Goal: Answer question/provide support: Answer question/provide support

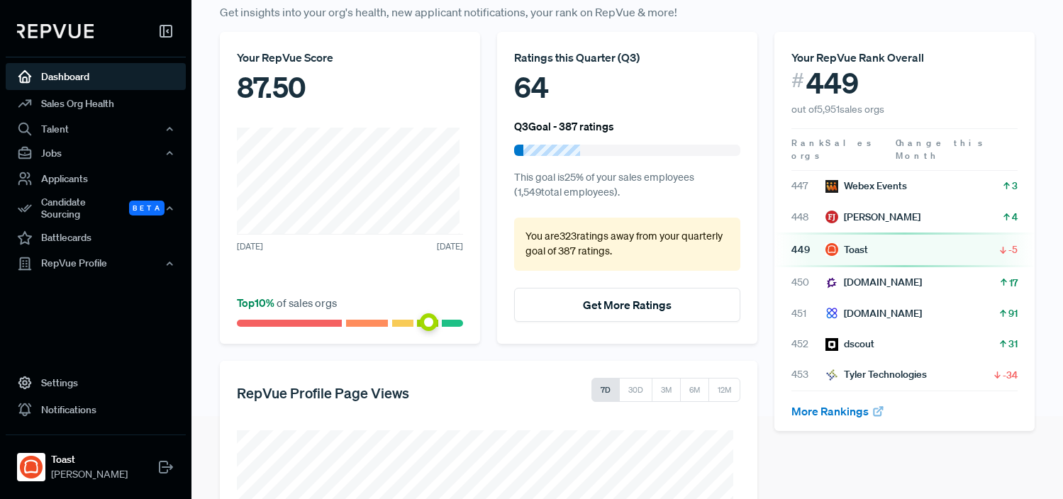
scroll to position [302, 0]
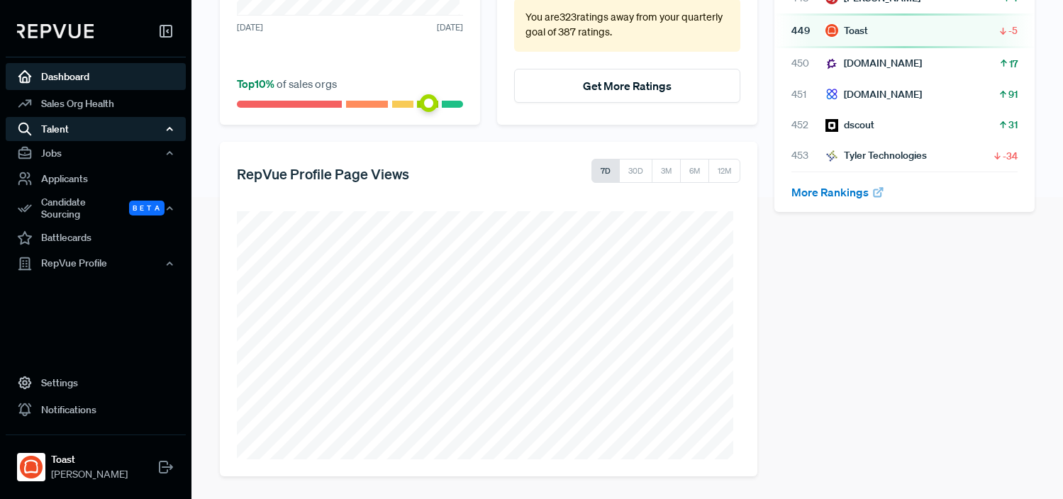
click at [65, 122] on div "Talent" at bounding box center [96, 129] width 180 height 24
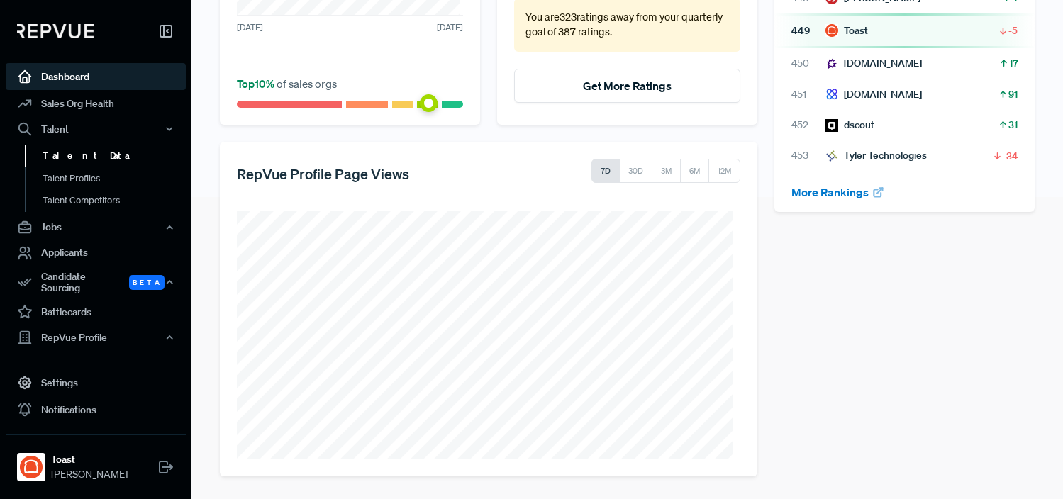
click at [77, 153] on link "Talent Data" at bounding box center [115, 156] width 180 height 23
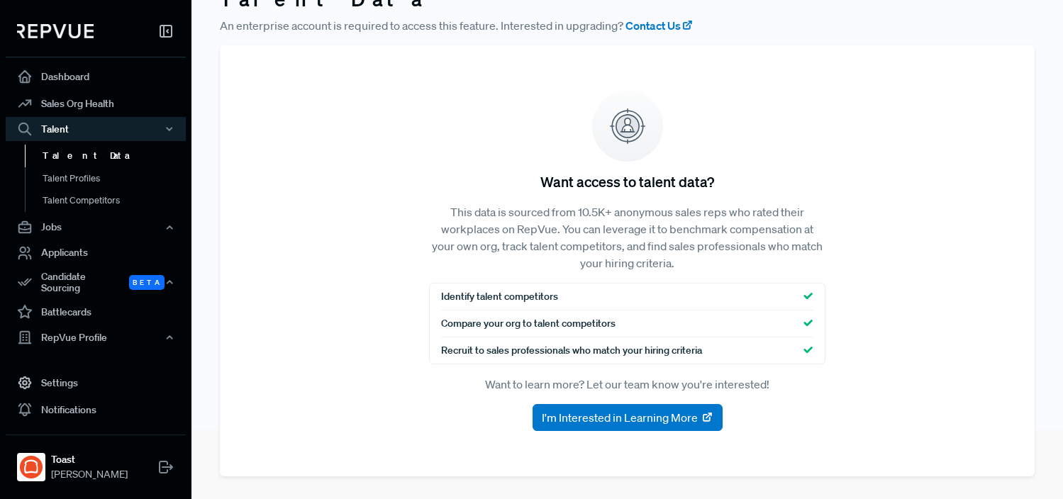
scroll to position [70, 0]
click at [101, 79] on link "Dashboard" at bounding box center [96, 76] width 180 height 27
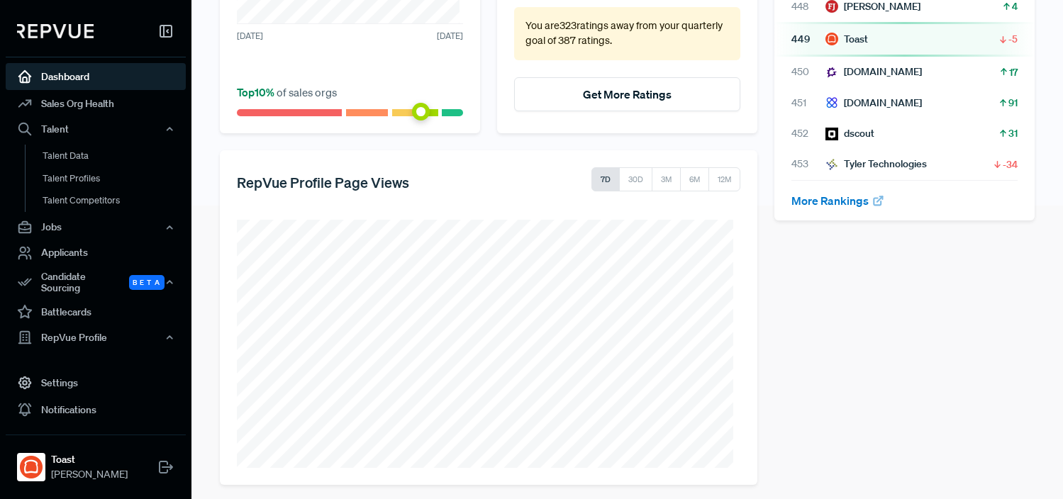
scroll to position [302, 0]
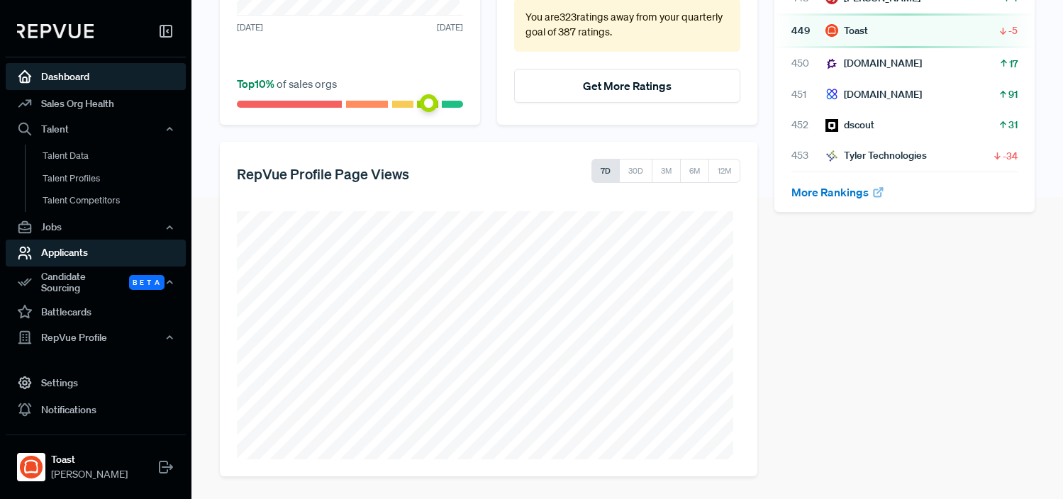
click at [77, 248] on link "Applicants" at bounding box center [96, 252] width 180 height 27
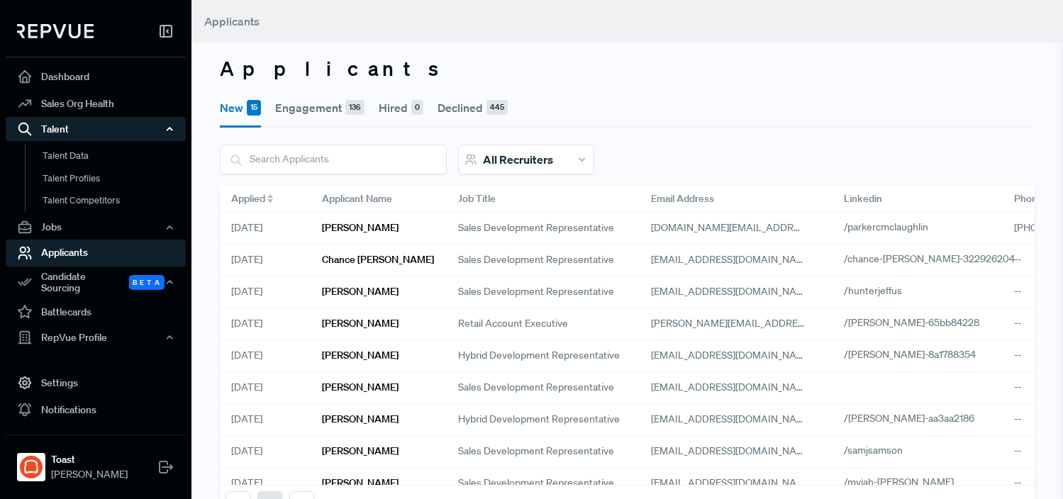
click at [80, 131] on div "Talent" at bounding box center [96, 129] width 180 height 24
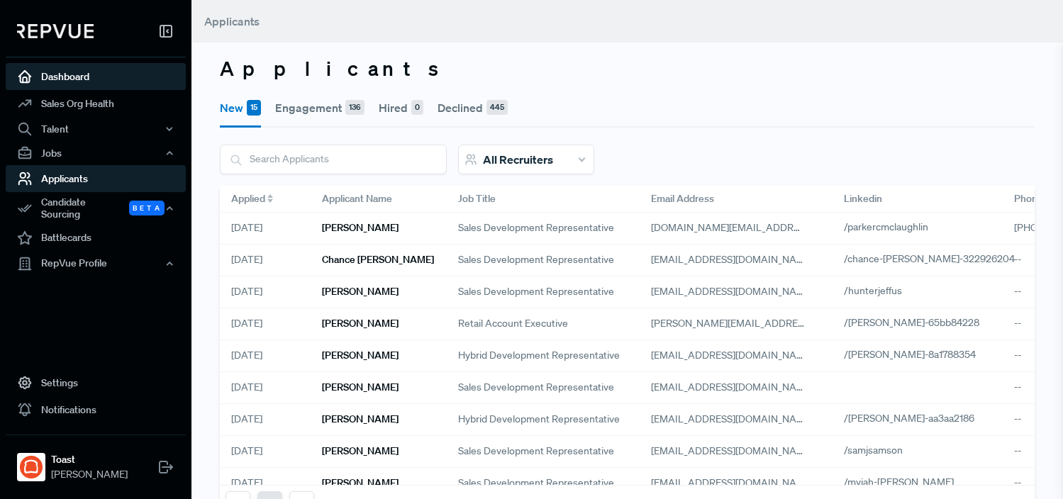
click at [107, 83] on link "Dashboard" at bounding box center [96, 76] width 180 height 27
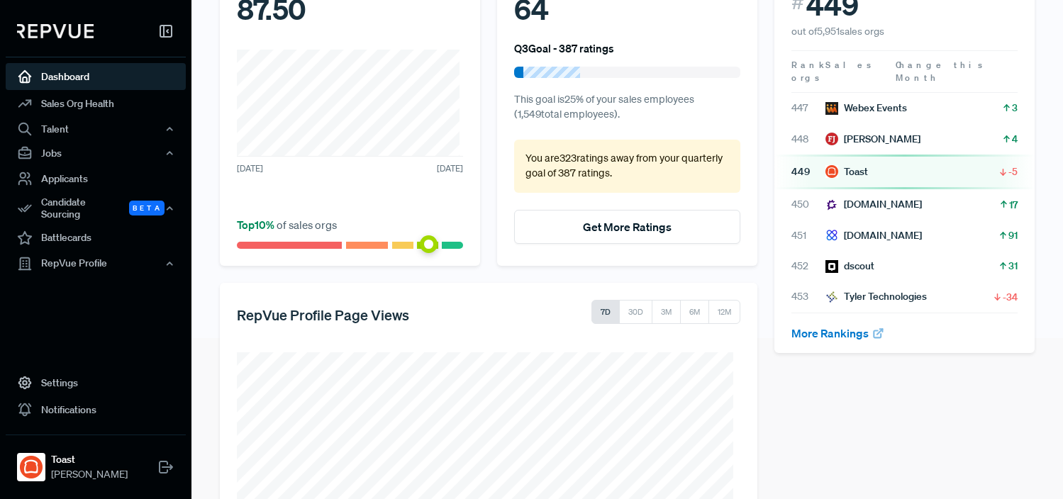
scroll to position [302, 0]
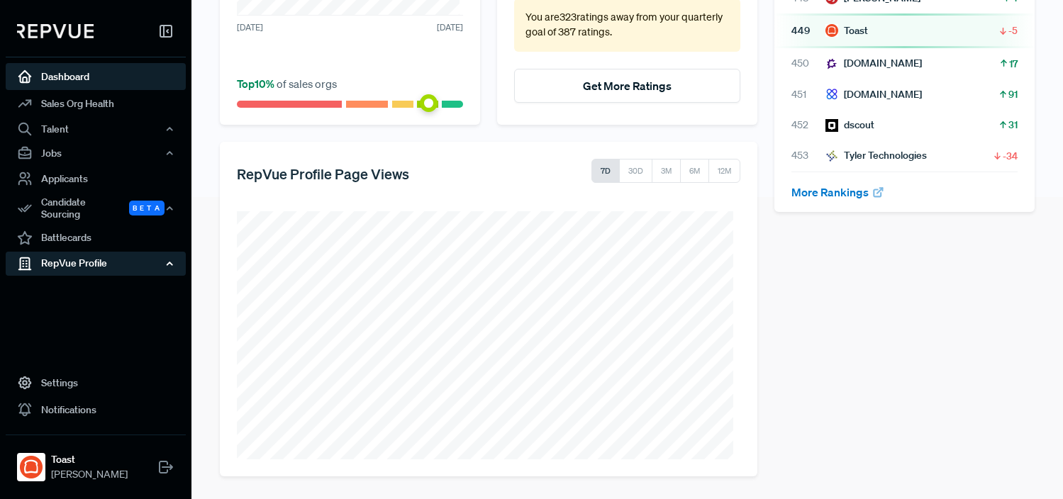
click at [94, 258] on div "RepVue Profile" at bounding box center [96, 263] width 180 height 24
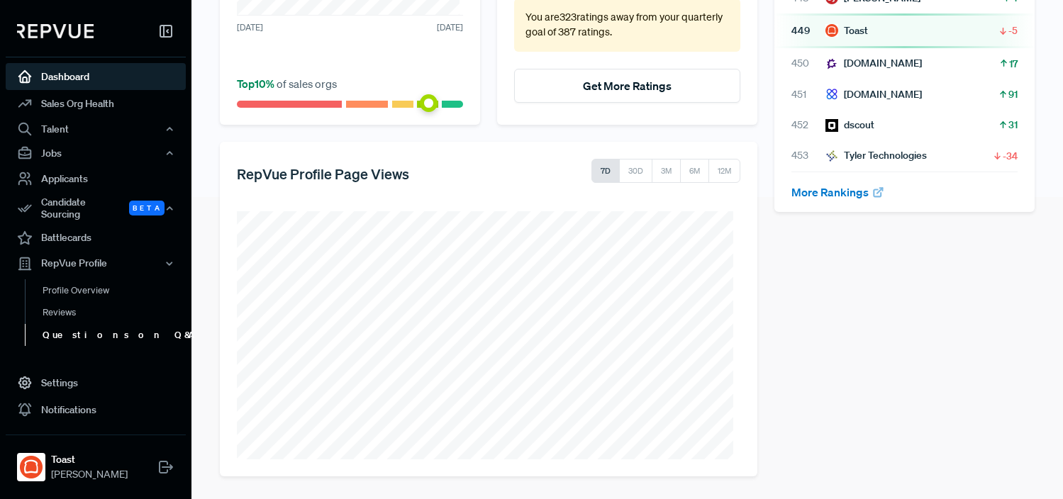
click at [90, 323] on link "Questions on Q&A" at bounding box center [115, 334] width 180 height 23
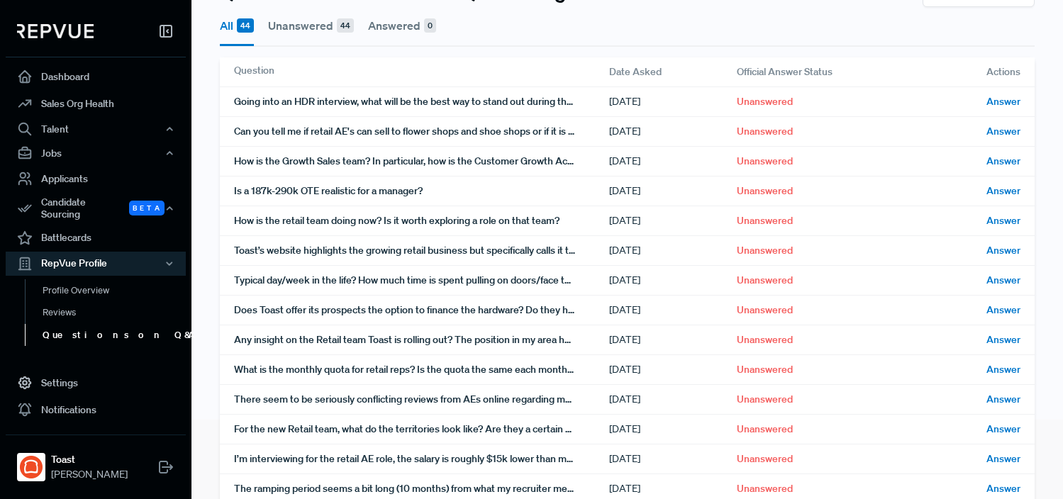
scroll to position [155, 0]
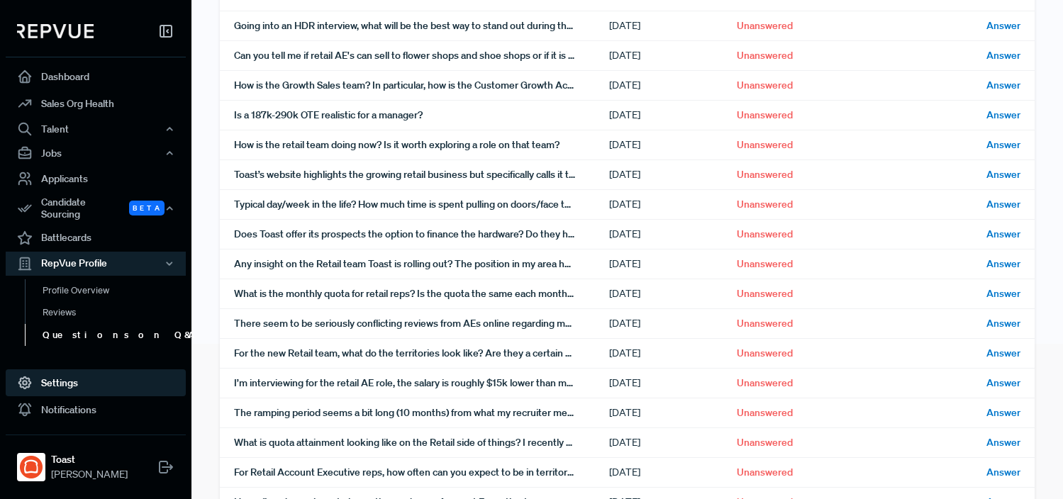
click at [48, 382] on link "Settings" at bounding box center [96, 383] width 180 height 27
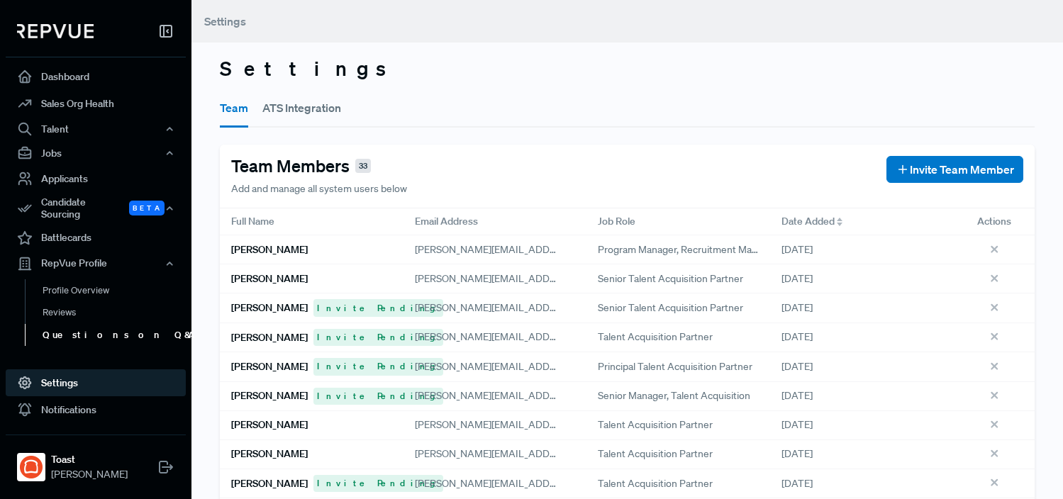
click at [78, 324] on link "Questions on Q&A" at bounding box center [115, 335] width 180 height 23
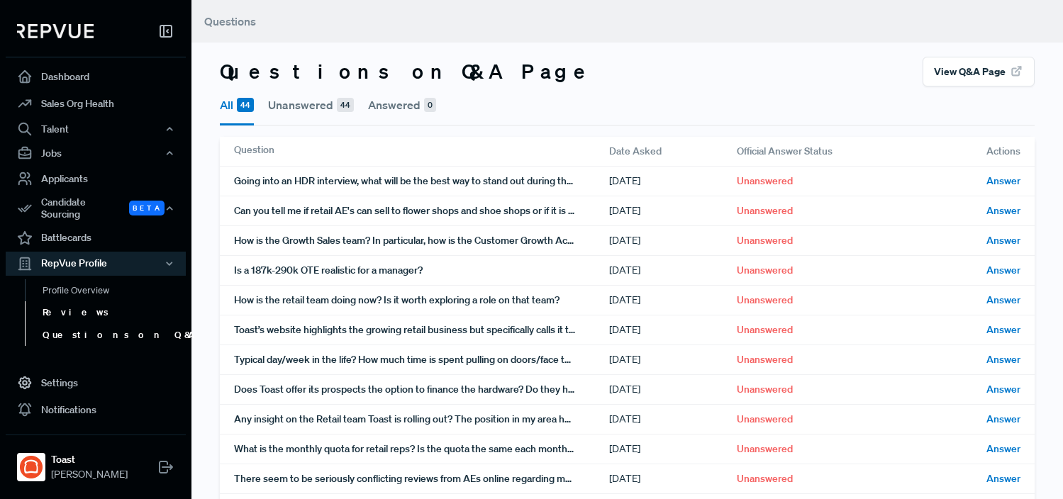
click at [62, 304] on link "Reviews" at bounding box center [115, 312] width 180 height 23
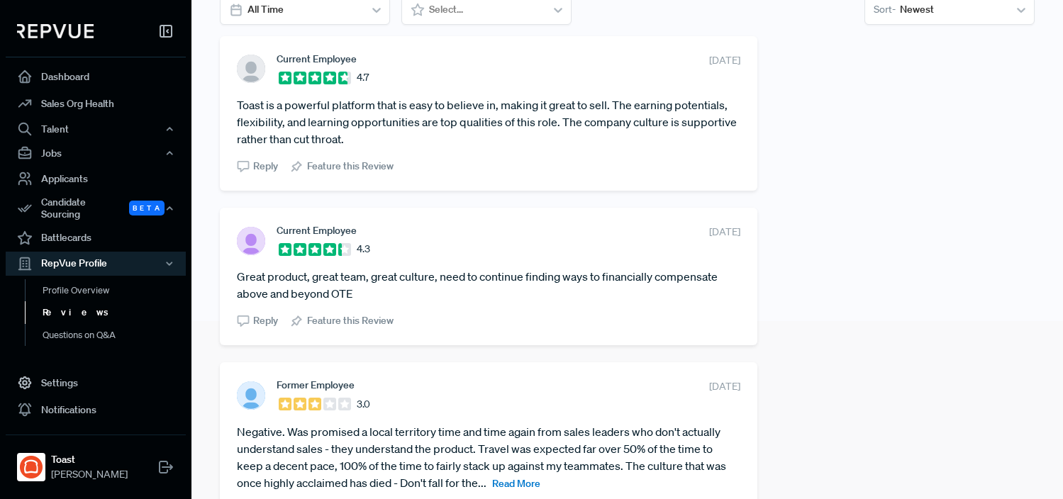
scroll to position [39, 0]
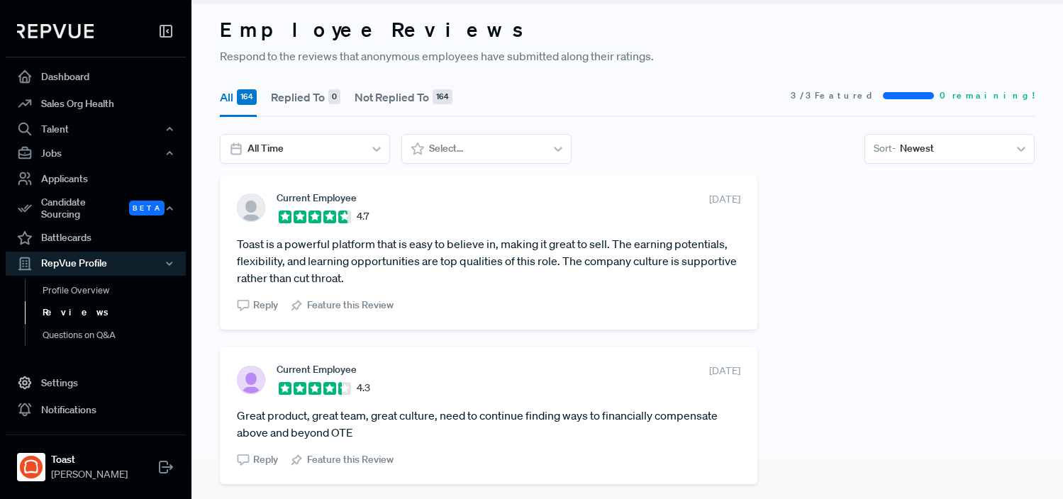
click at [264, 308] on span "Reply" at bounding box center [265, 305] width 25 height 15
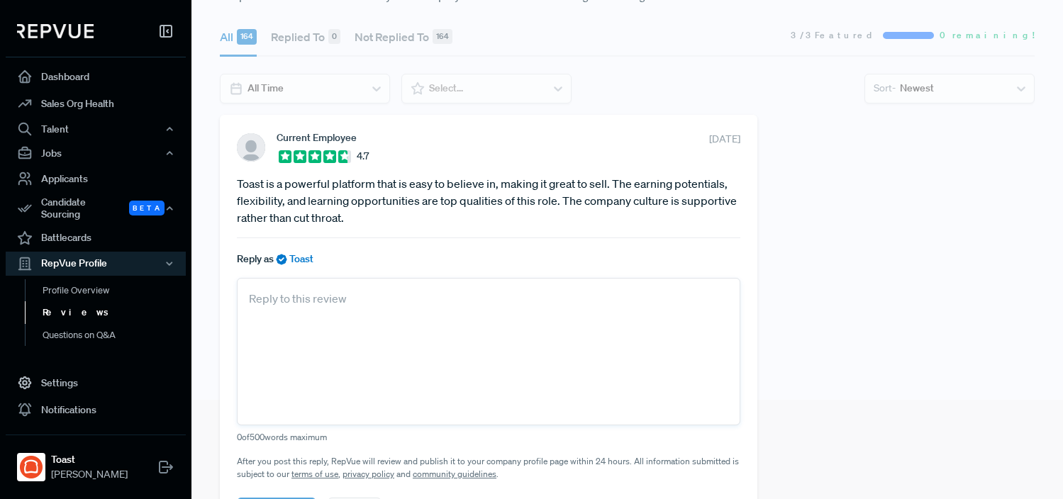
scroll to position [146, 0]
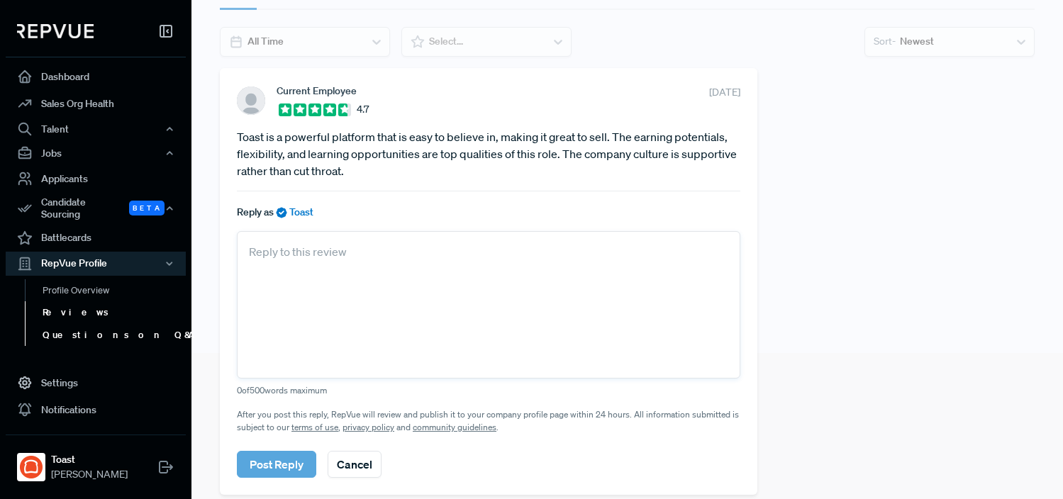
click at [86, 332] on link "Questions on Q&A" at bounding box center [115, 335] width 180 height 23
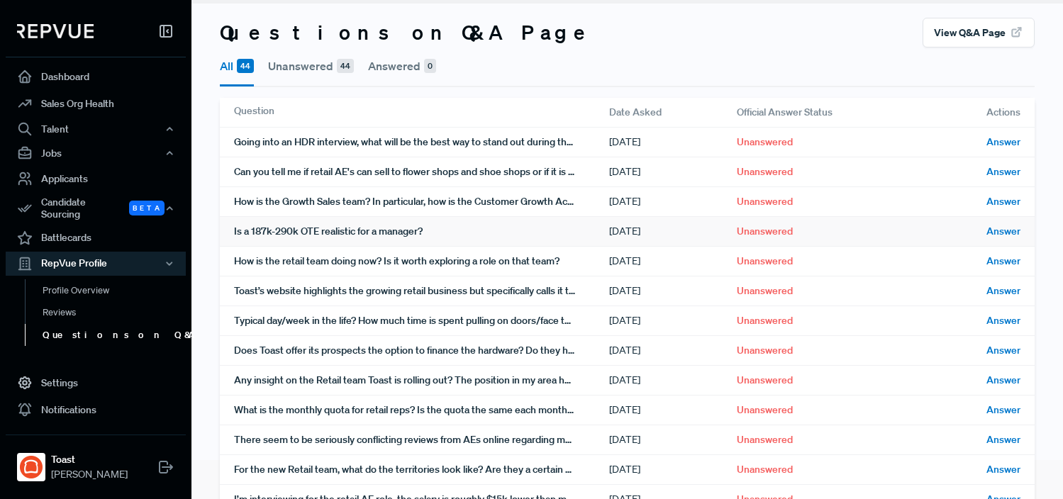
scroll to position [71, 0]
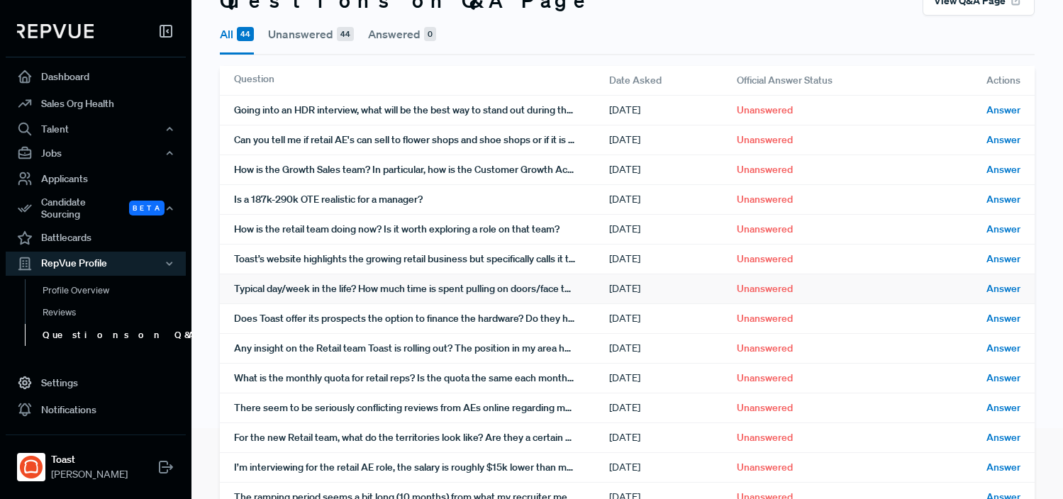
click at [419, 294] on div "Typical day/week in the life? How much time is spent pulling on doors/face to f…" at bounding box center [421, 289] width 375 height 29
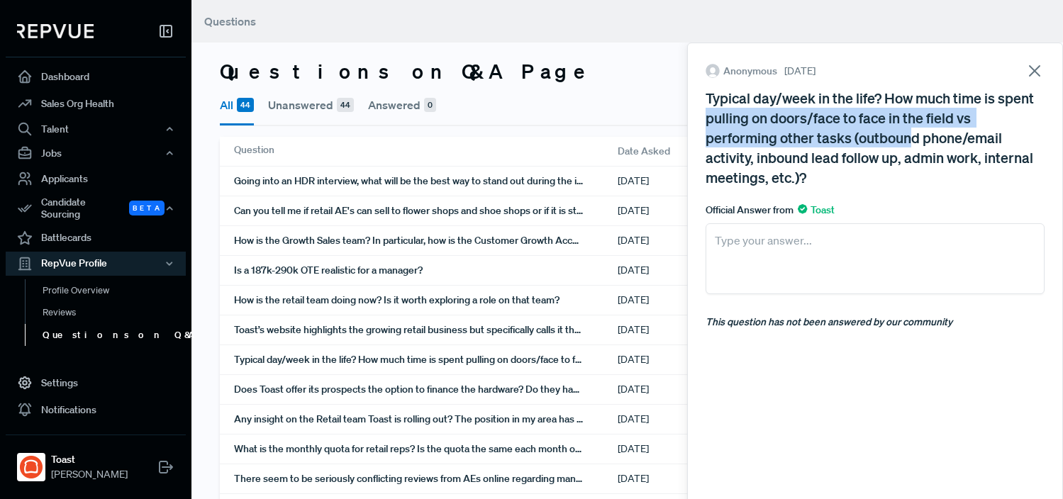
drag, startPoint x: 748, startPoint y: 109, endPoint x: 913, endPoint y: 143, distance: 168.8
click at [913, 143] on div "Typical day/week in the life? How much time is spent pulling on doors/face to f…" at bounding box center [875, 137] width 339 height 99
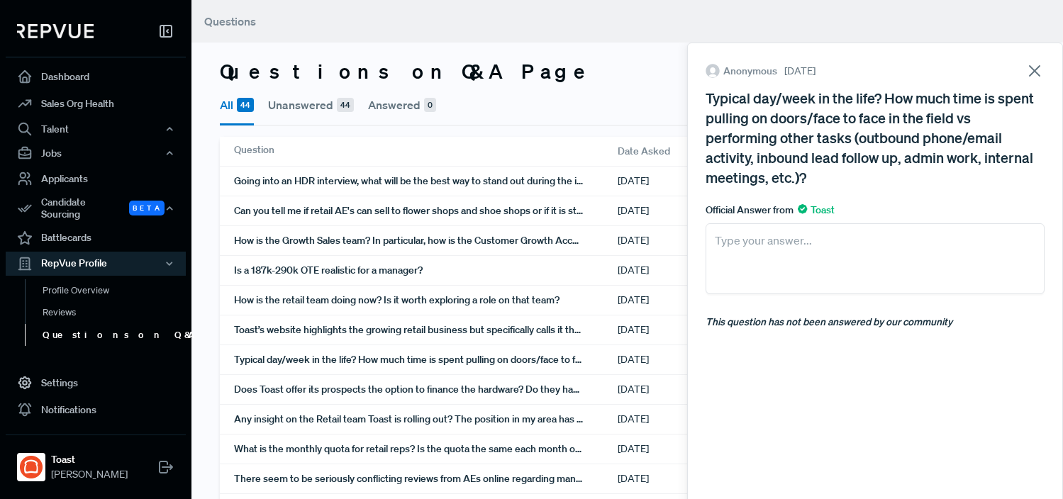
click at [941, 153] on div "Typical day/week in the life? How much time is spent pulling on doors/face to f…" at bounding box center [875, 137] width 339 height 99
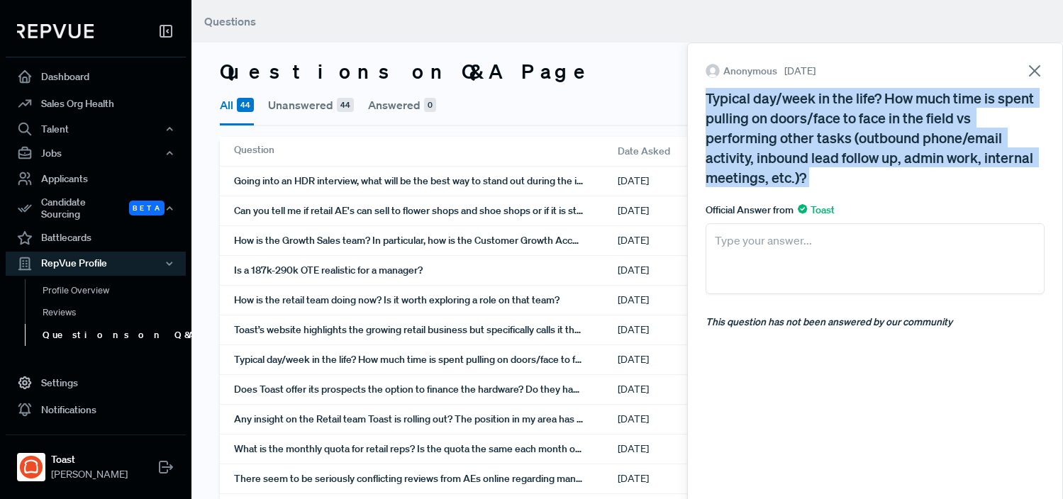
click at [940, 153] on div "Typical day/week in the life? How much time is spent pulling on doors/face to f…" at bounding box center [875, 137] width 339 height 99
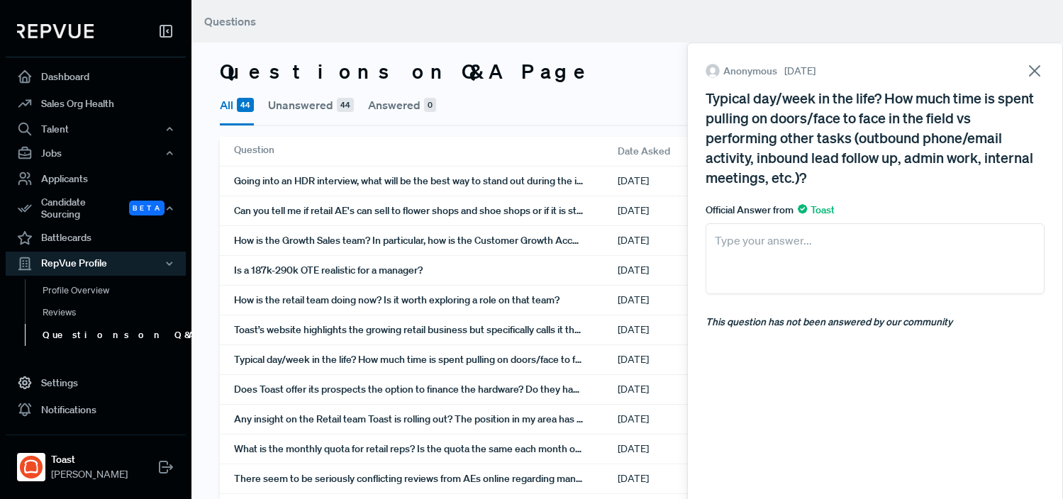
click at [939, 153] on div "Typical day/week in the life? How much time is spent pulling on doors/face to f…" at bounding box center [875, 137] width 339 height 99
click at [734, 139] on div "Typical day/week in the life? How much time is spent pulling on doors/face to f…" at bounding box center [875, 137] width 339 height 99
click at [750, 245] on textarea at bounding box center [875, 258] width 339 height 71
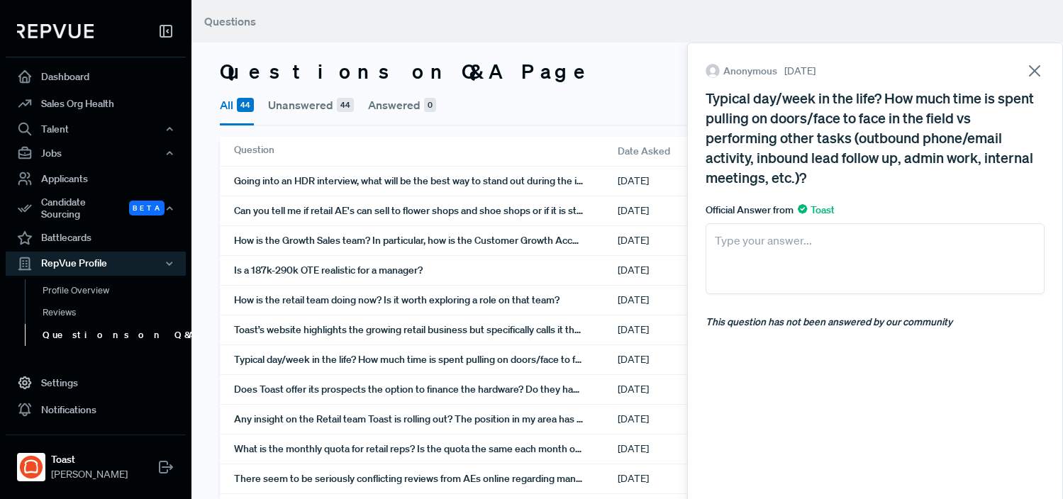
click at [758, 237] on textarea at bounding box center [875, 258] width 339 height 71
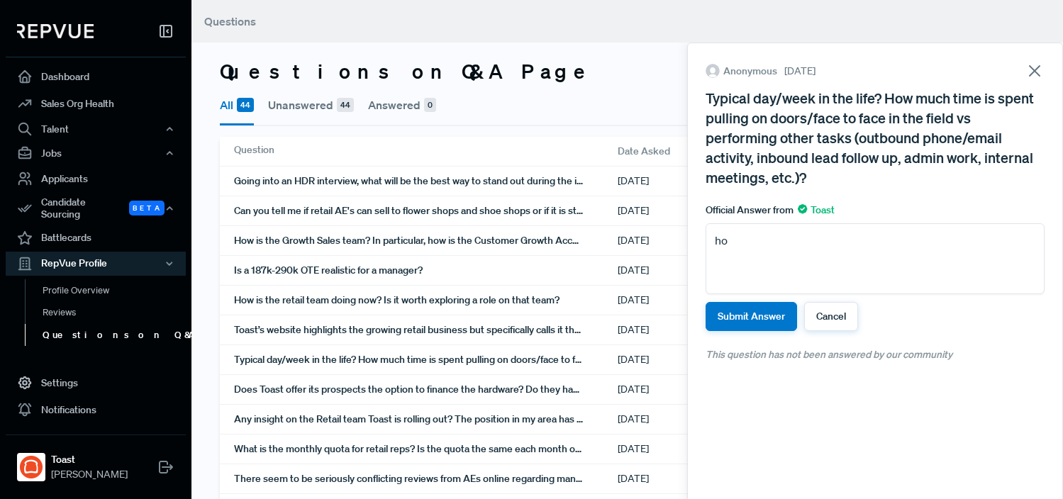
type textarea "h"
type textarea "o"
